Goal: Register for event/course

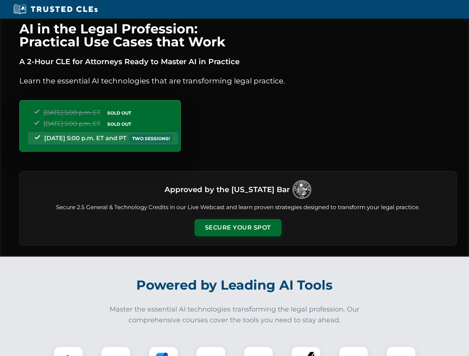
click at [238, 228] on button "Secure Your Spot" at bounding box center [237, 227] width 87 height 17
click at [68, 351] on img at bounding box center [69, 362] width 22 height 22
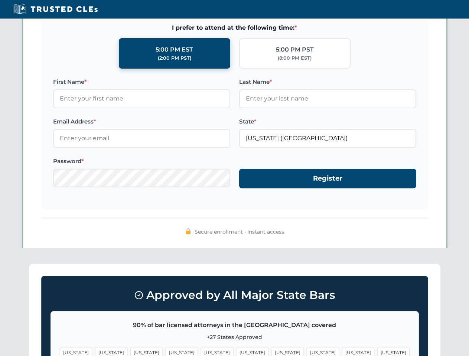
click at [271, 351] on span "[US_STATE]" at bounding box center [287, 352] width 32 height 11
click at [342, 351] on span "[US_STATE]" at bounding box center [358, 352] width 32 height 11
